Goal: Information Seeking & Learning: Learn about a topic

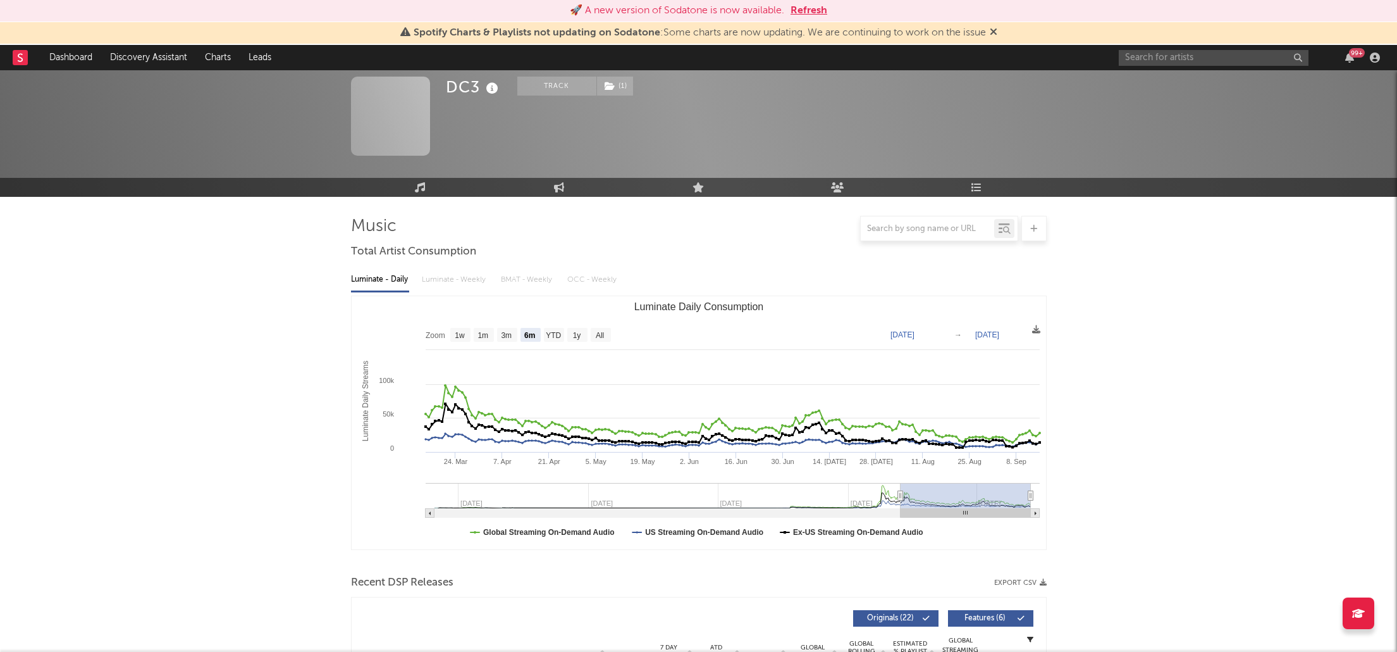
select select "6m"
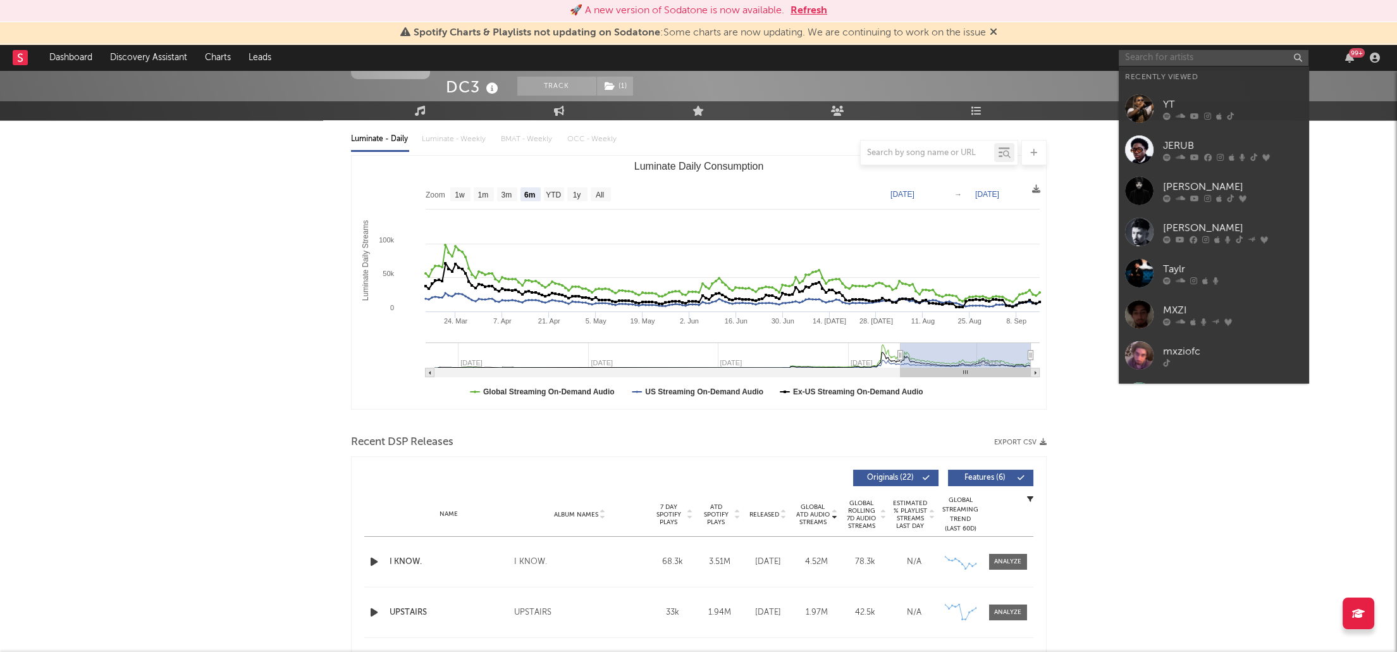
click at [1216, 59] on input "text" at bounding box center [1214, 58] width 190 height 16
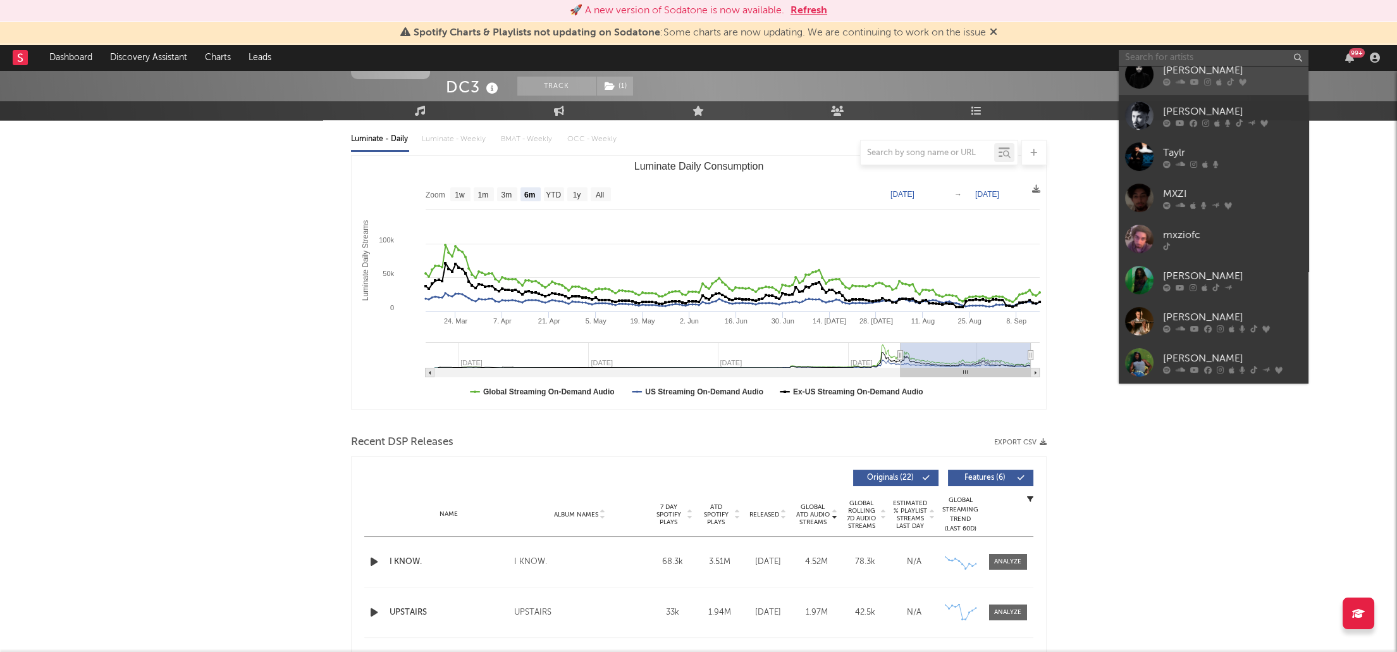
scroll to position [0, 0]
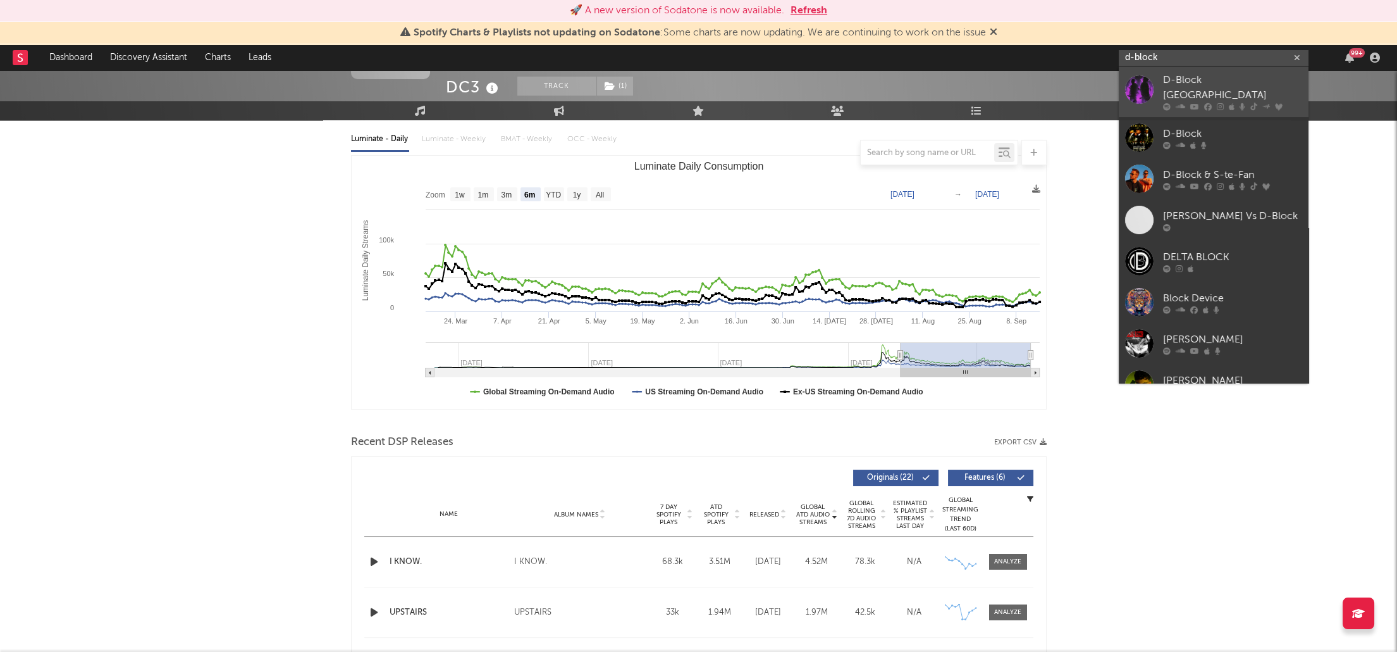
type input "d-block"
click at [1204, 88] on div "D-Block [GEOGRAPHIC_DATA]" at bounding box center [1232, 88] width 139 height 30
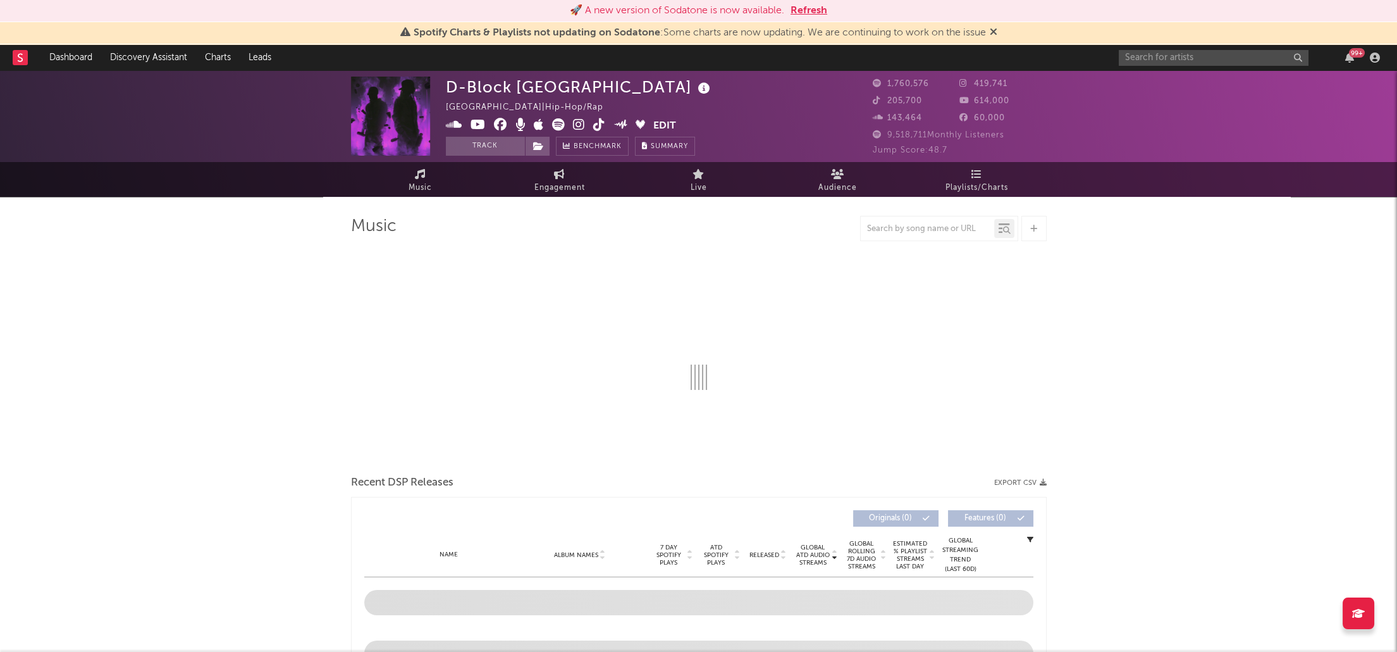
select select "6m"
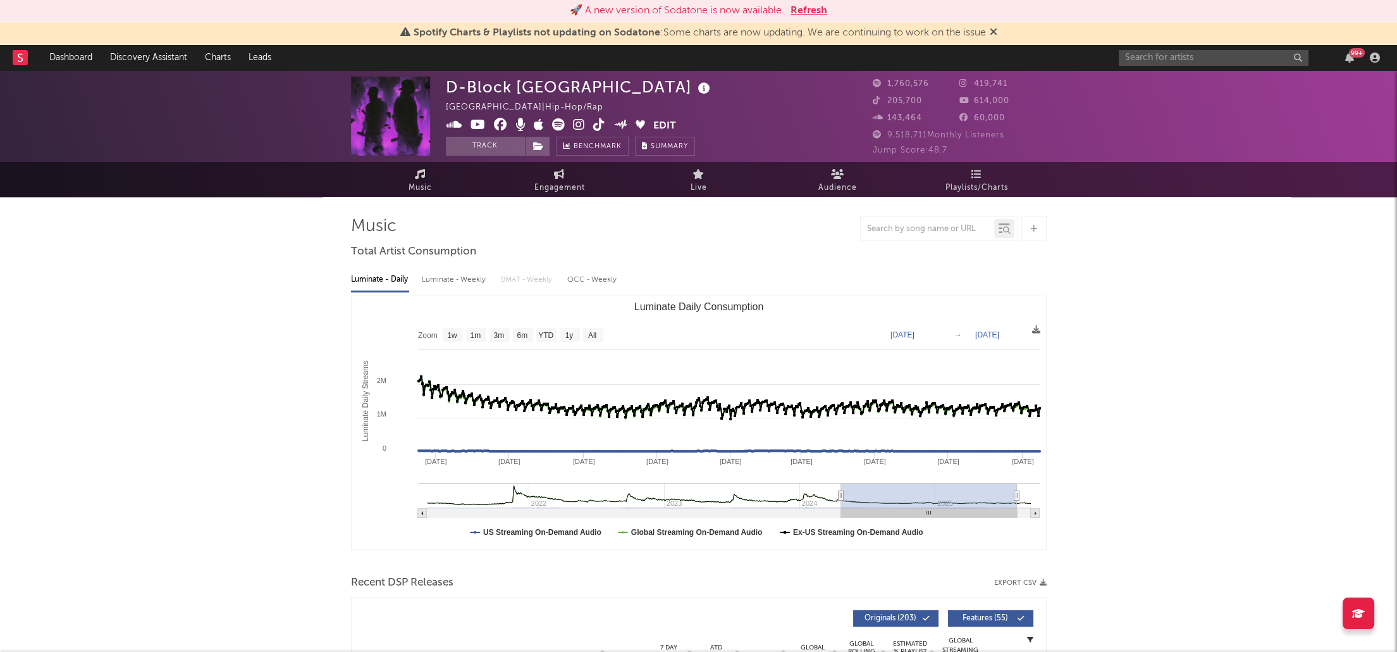
type input "[DATE]"
drag, startPoint x: 961, startPoint y: 493, endPoint x: 841, endPoint y: 498, distance: 120.3
click at [841, 498] on icon "Luminate Daily Consumption" at bounding box center [841, 495] width 5 height 9
